Goal: Task Accomplishment & Management: Manage account settings

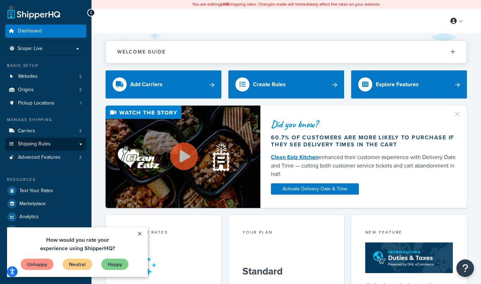
click at [43, 141] on span "Shipping Rules" at bounding box center [34, 144] width 33 height 6
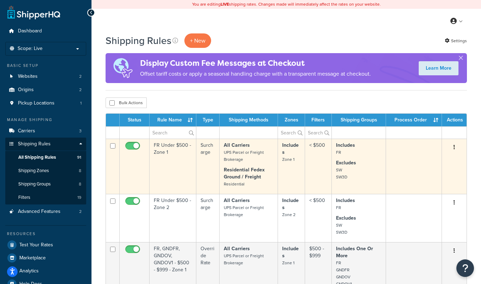
click at [252, 173] on strong "Residential Fedex Ground / Freight" at bounding box center [244, 173] width 41 height 14
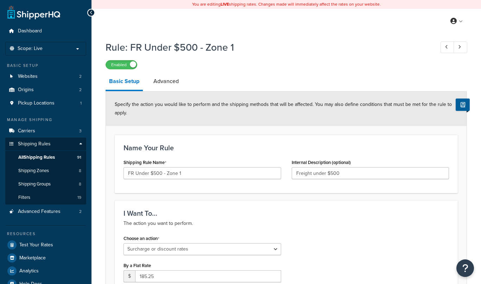
select select "SURCHARGE"
select select "ORDER"
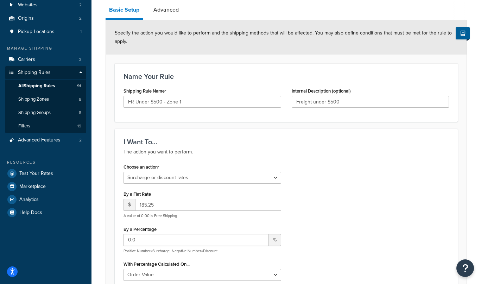
scroll to position [86, 0]
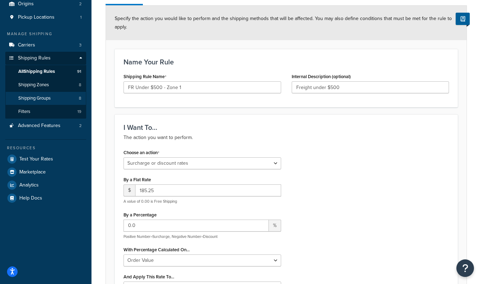
click at [42, 95] on span "Shipping Groups" at bounding box center [34, 98] width 32 height 6
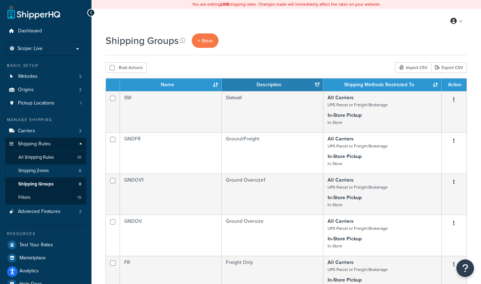
click at [38, 171] on span "Shipping Zones" at bounding box center [33, 171] width 31 height 6
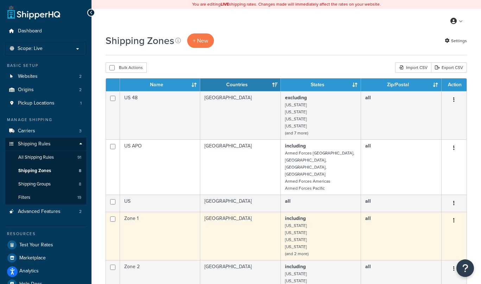
click at [240, 225] on td "[GEOGRAPHIC_DATA]" at bounding box center [240, 236] width 80 height 48
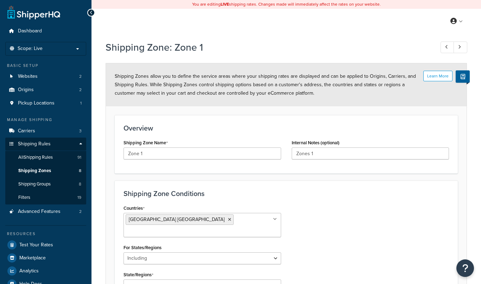
select select "including"
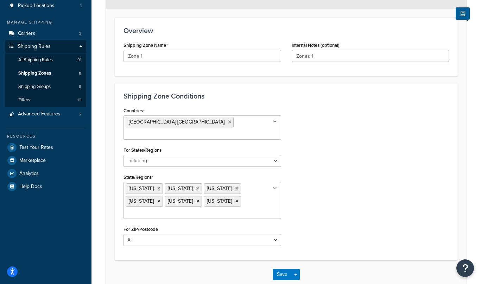
scroll to position [101, 0]
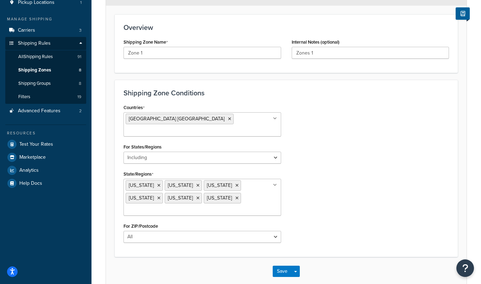
click at [49, 68] on span "Shipping Zones" at bounding box center [34, 70] width 33 height 6
